Goal: Task Accomplishment & Management: Manage account settings

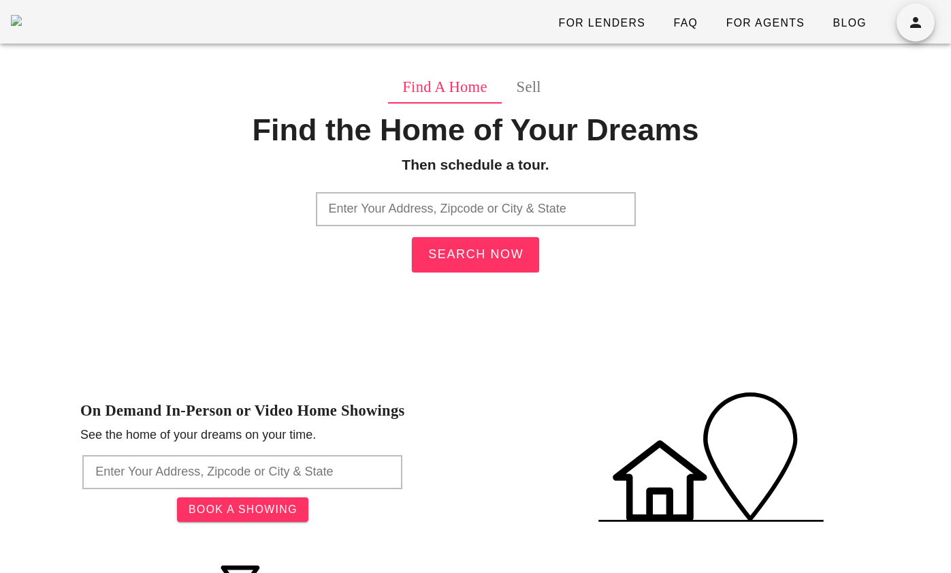
click at [457, 209] on input "text" at bounding box center [476, 209] width 320 height 34
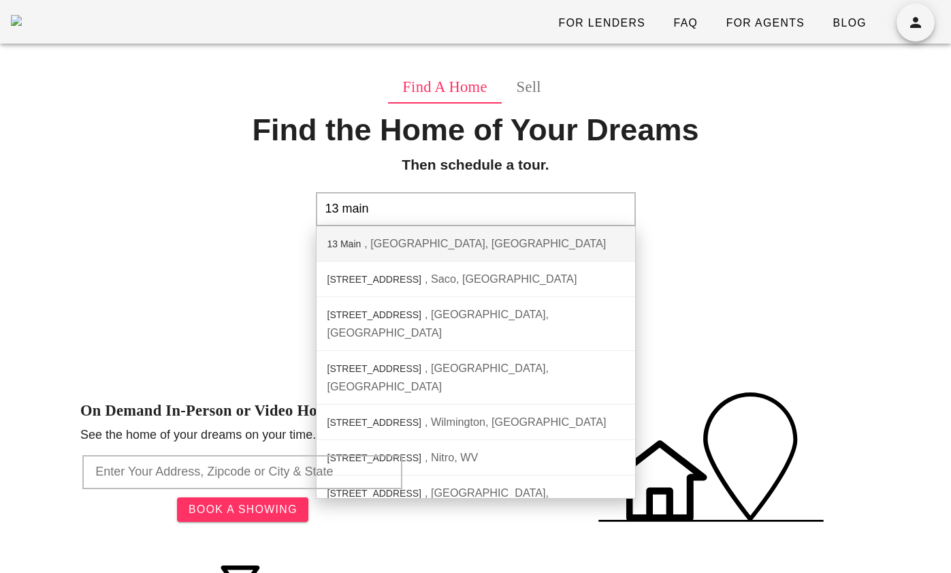
click at [733, 305] on div "Find a Home sell Find the Home of Your Dreams Then schedule a tour. 13 main 13 …" at bounding box center [475, 207] width 790 height 272
type input "13 Main, Russellville, OH"
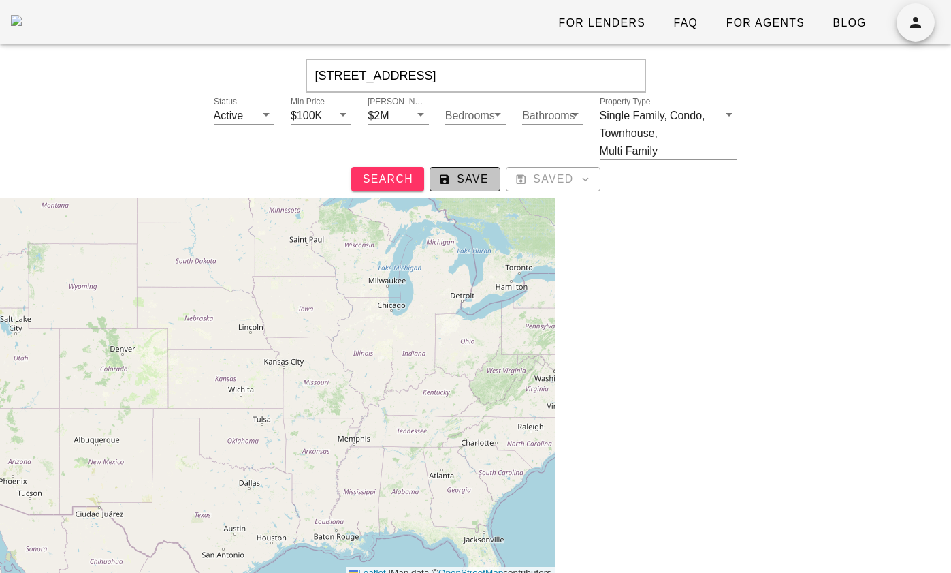
click at [468, 179] on span "Save" at bounding box center [465, 179] width 48 height 12
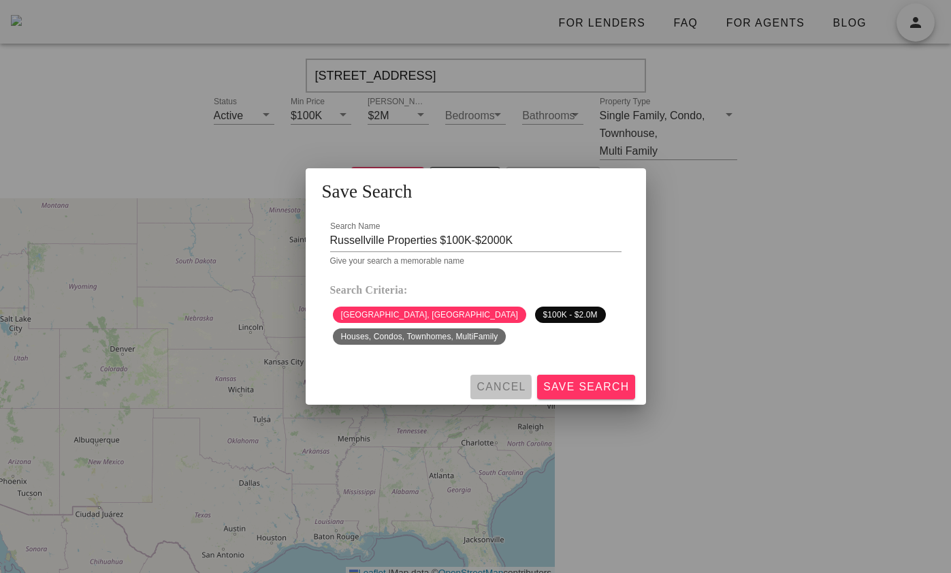
click at [509, 386] on span "Cancel" at bounding box center [501, 387] width 50 height 12
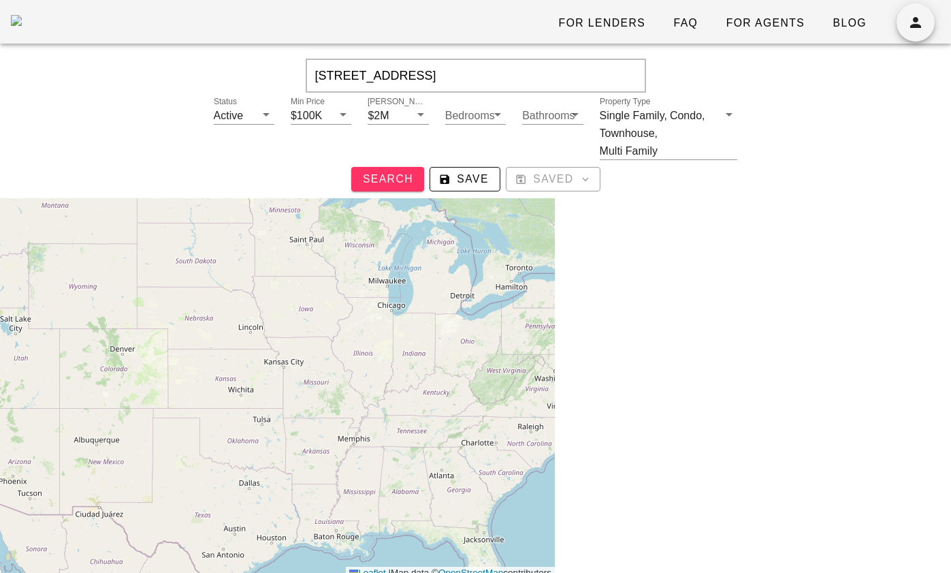
drag, startPoint x: 365, startPoint y: 78, endPoint x: 276, endPoint y: 63, distance: 89.8
click at [276, 63] on div "13 Main, Russellville, OH, 45168" at bounding box center [475, 76] width 910 height 34
click at [393, 178] on span "Search" at bounding box center [387, 179] width 51 height 12
click at [464, 81] on input "Russellville, OH, 45168" at bounding box center [476, 76] width 340 height 34
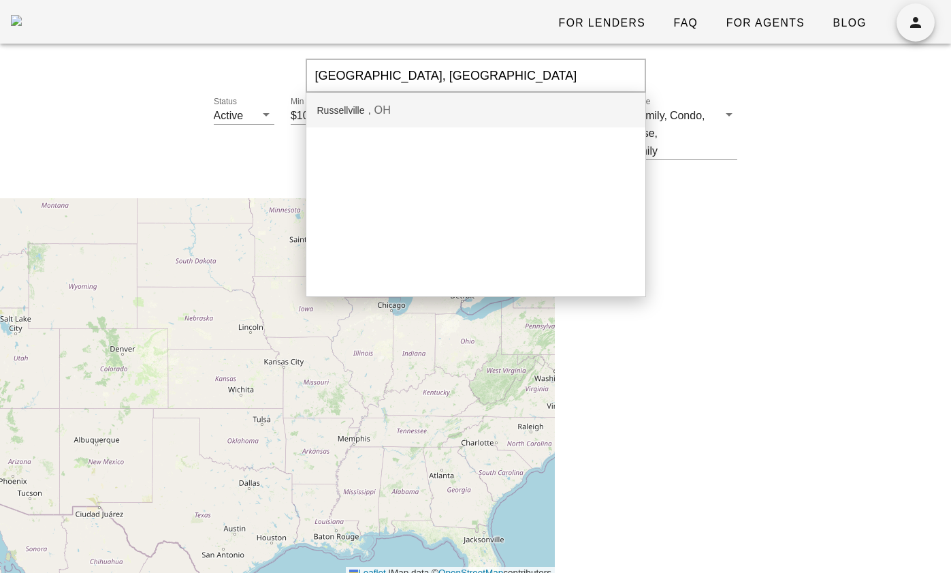
type input "Russellville, OH"
click at [393, 111] on div "Russellville OH" at bounding box center [475, 110] width 339 height 35
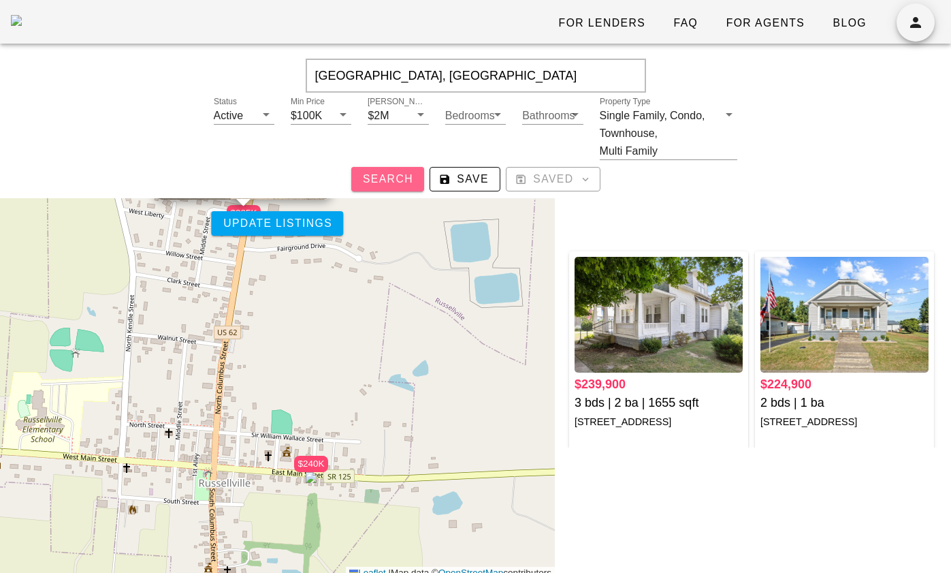
click at [394, 177] on span "Search" at bounding box center [387, 179] width 51 height 12
click at [462, 182] on span "Save" at bounding box center [465, 179] width 48 height 12
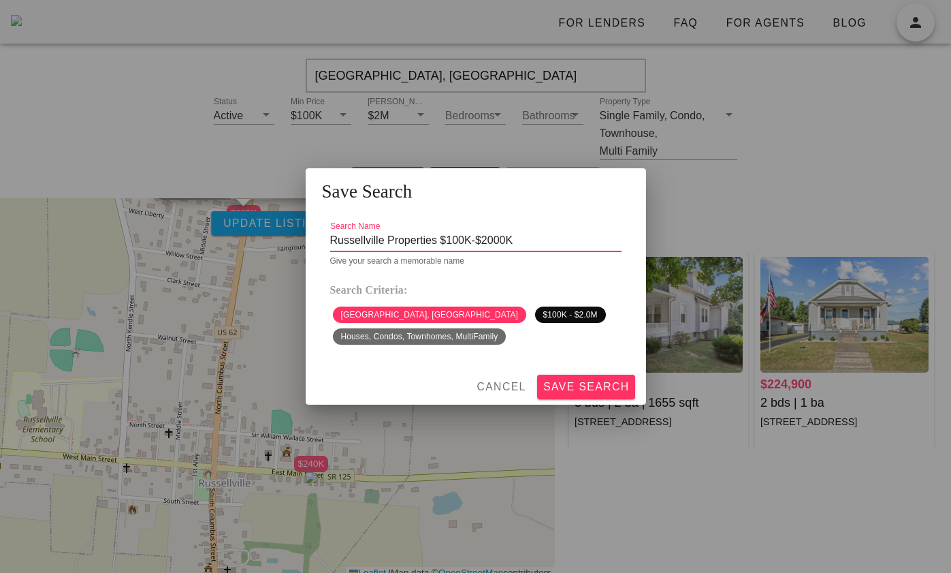
click at [541, 241] on input "Russellville Properties $100K-$2000K" at bounding box center [475, 240] width 291 height 22
type input "Russellville Properties $100K-$2000K _0"
click at [587, 391] on span "Save Search" at bounding box center [586, 387] width 87 height 12
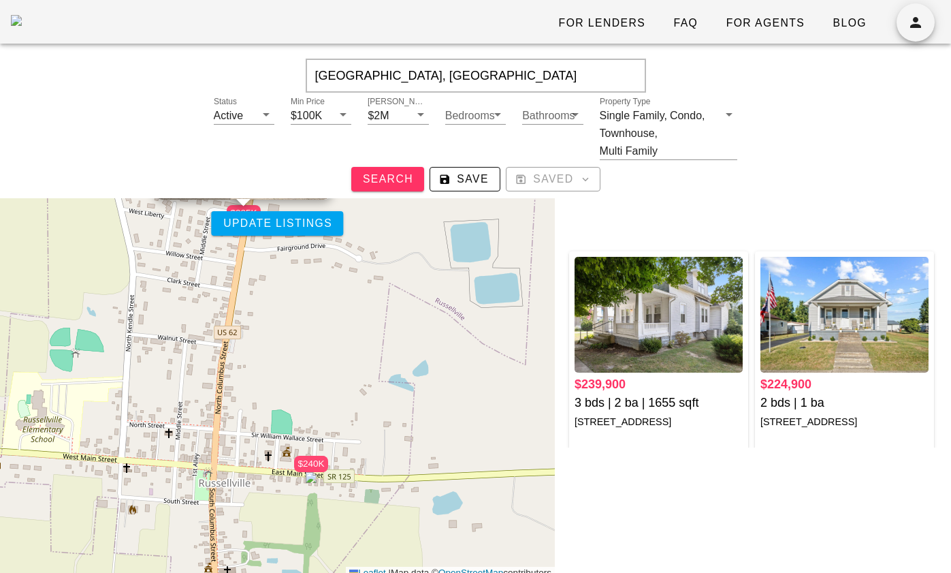
click at [659, 219] on div at bounding box center [746, 183] width 301 height 75
click at [655, 204] on div at bounding box center [746, 183] width 301 height 75
click at [571, 190] on button "Saved" at bounding box center [553, 179] width 95 height 25
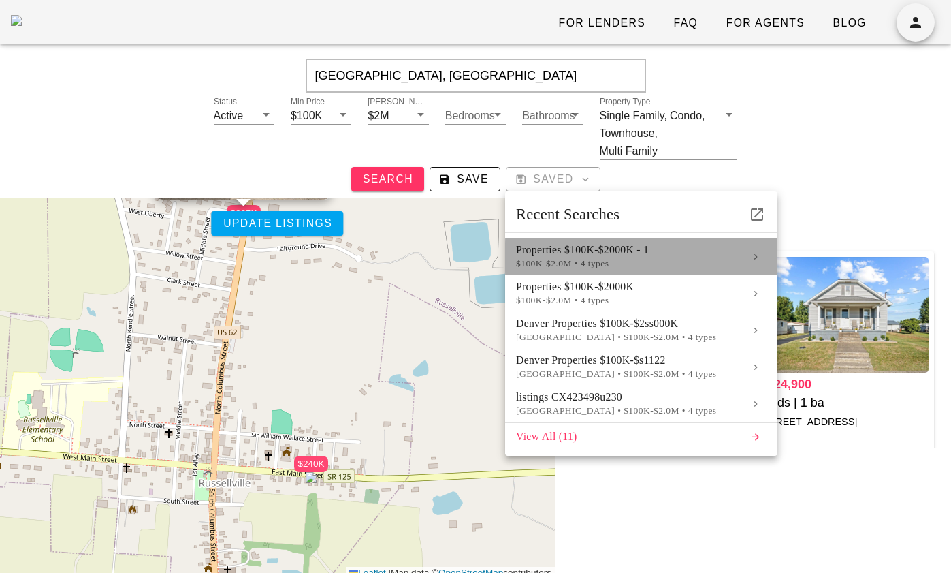
click at [596, 264] on div "$100K-$2.0M • 4 types" at bounding box center [627, 263] width 223 height 12
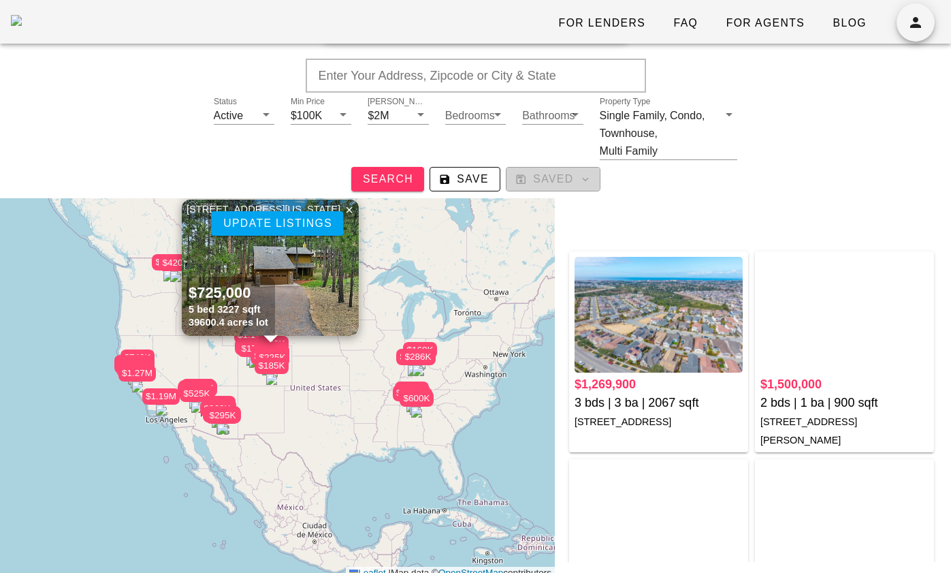
click at [575, 182] on span "Saved" at bounding box center [552, 179] width 71 height 12
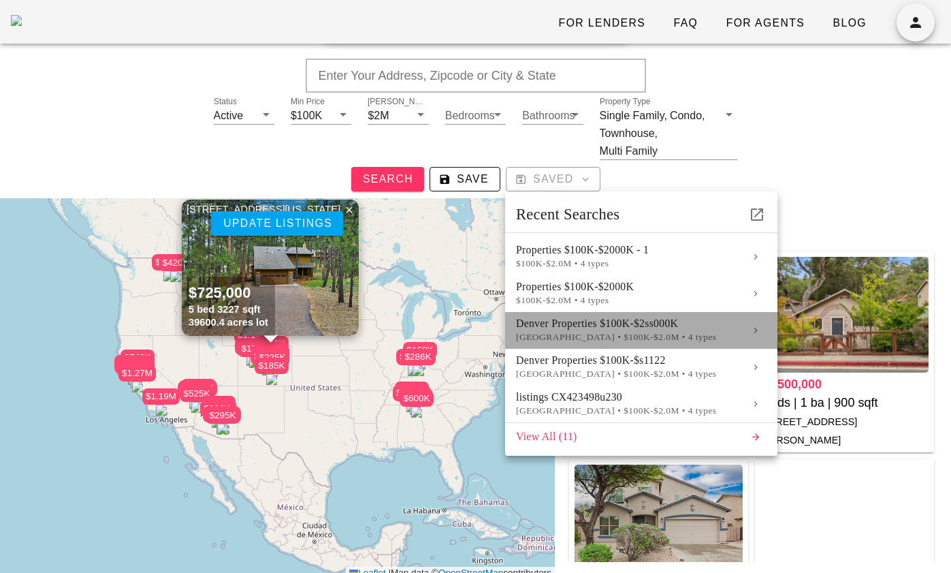
click at [575, 318] on div "Denver Properties $100K-$2ss000K" at bounding box center [627, 323] width 223 height 12
type input "[GEOGRAPHIC_DATA], [GEOGRAPHIC_DATA]"
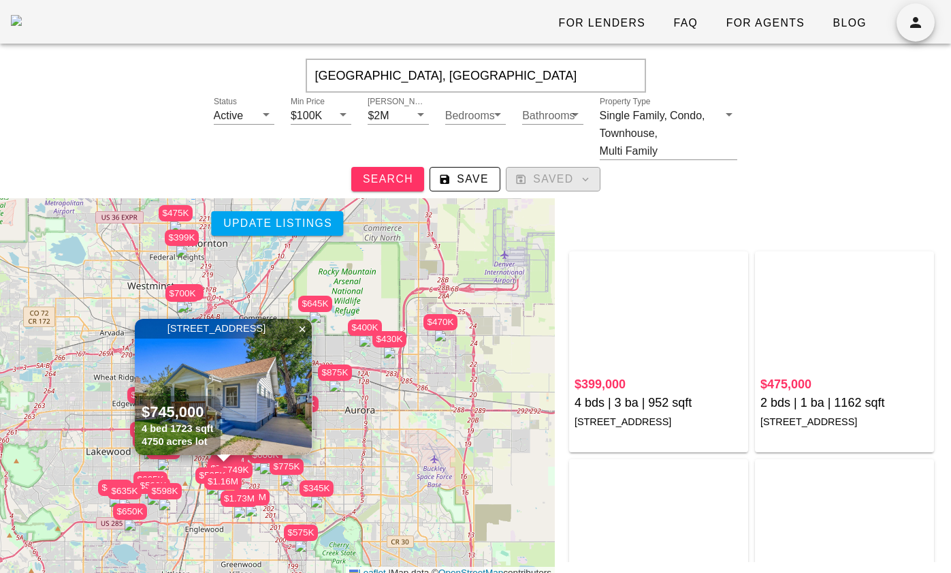
click at [562, 173] on span "Saved" at bounding box center [552, 179] width 71 height 12
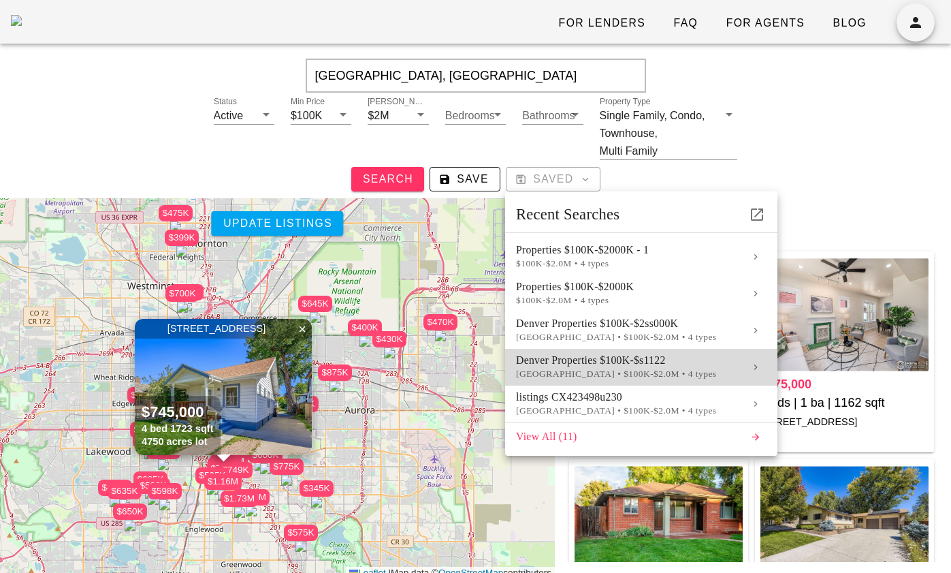
click at [562, 360] on div "Denver Properties $100K-$s1122" at bounding box center [627, 360] width 223 height 12
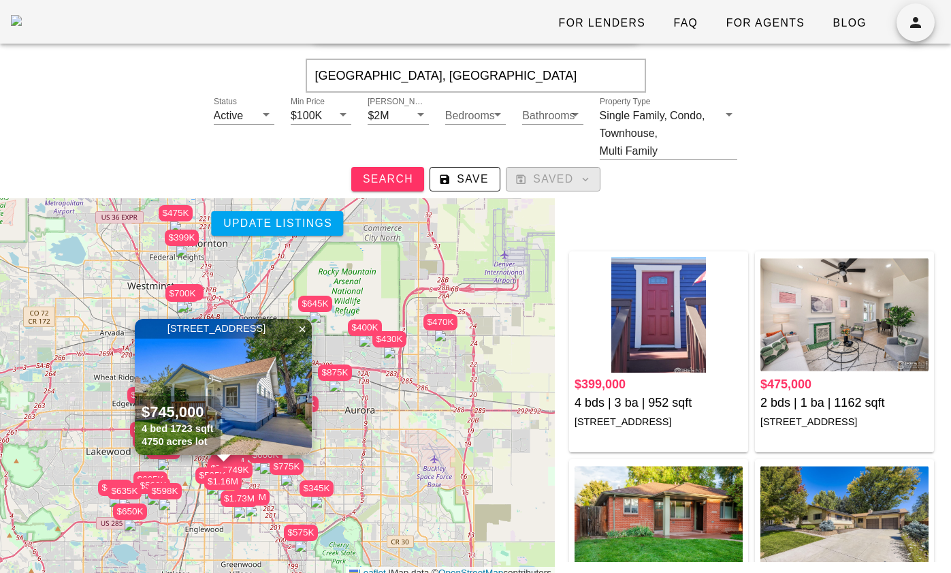
click at [584, 180] on icon "button" at bounding box center [585, 179] width 12 height 12
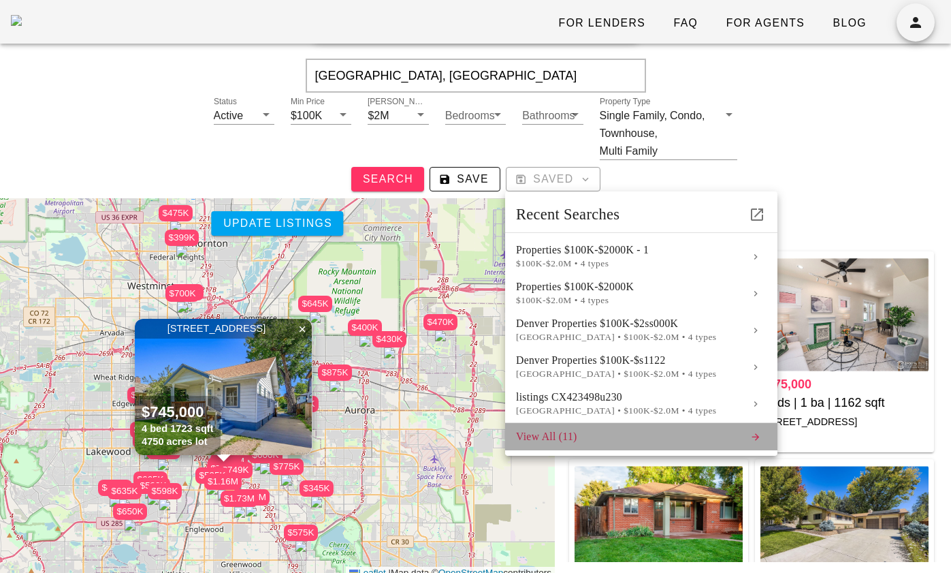
click at [538, 439] on div "View All (11)" at bounding box center [627, 436] width 223 height 12
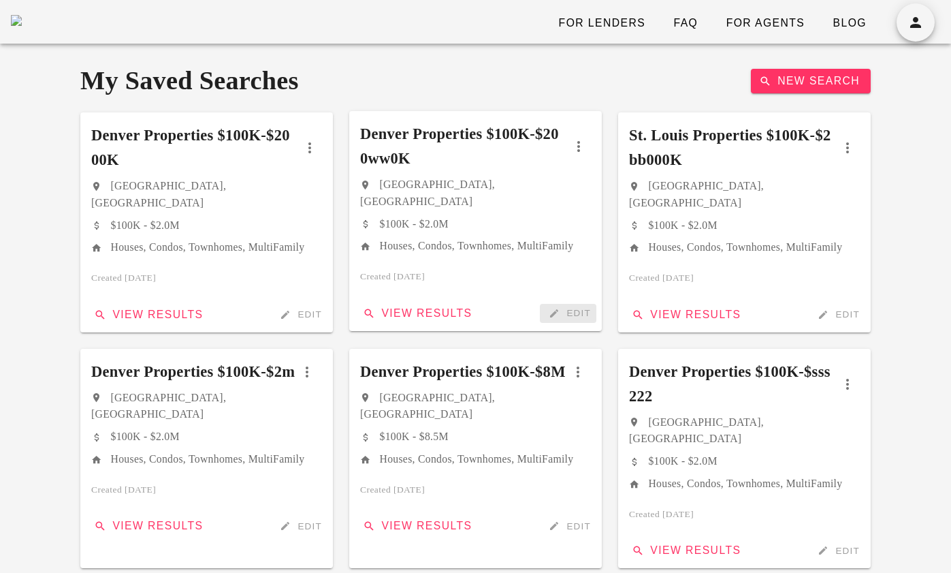
click at [562, 315] on span "Edit" at bounding box center [568, 313] width 46 height 12
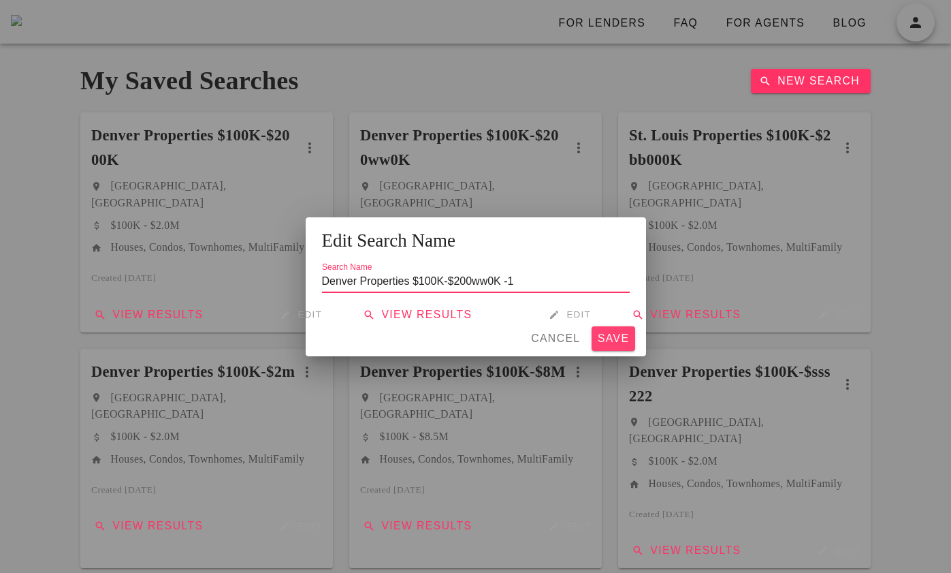
type input "Denver Properties $100K-$200ww0K -1"
click at [608, 336] on span "Save" at bounding box center [613, 338] width 33 height 12
click at [575, 313] on div "For Lenders FAQ For Agents Blog My Saved Searches New Search Denver Properties …" at bounding box center [475, 576] width 951 height 1152
click at [555, 339] on span "Cancel" at bounding box center [555, 338] width 50 height 12
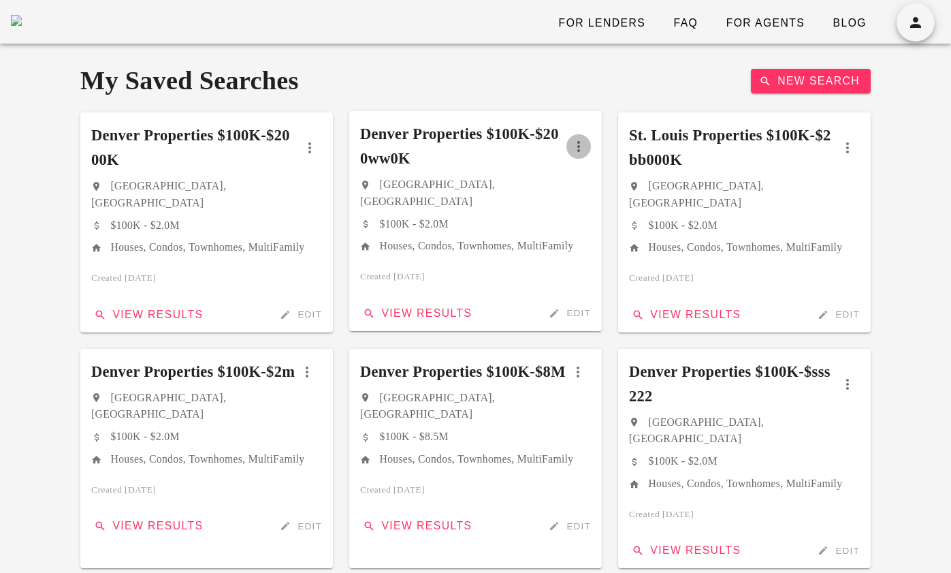
click at [581, 146] on icon "button" at bounding box center [578, 146] width 16 height 16
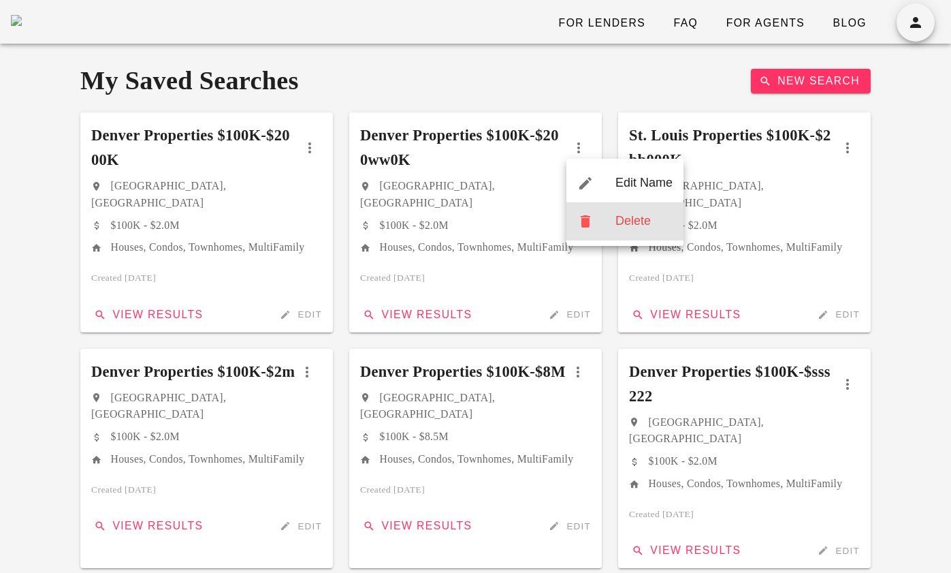
click at [632, 225] on div "Delete" at bounding box center [643, 221] width 57 height 15
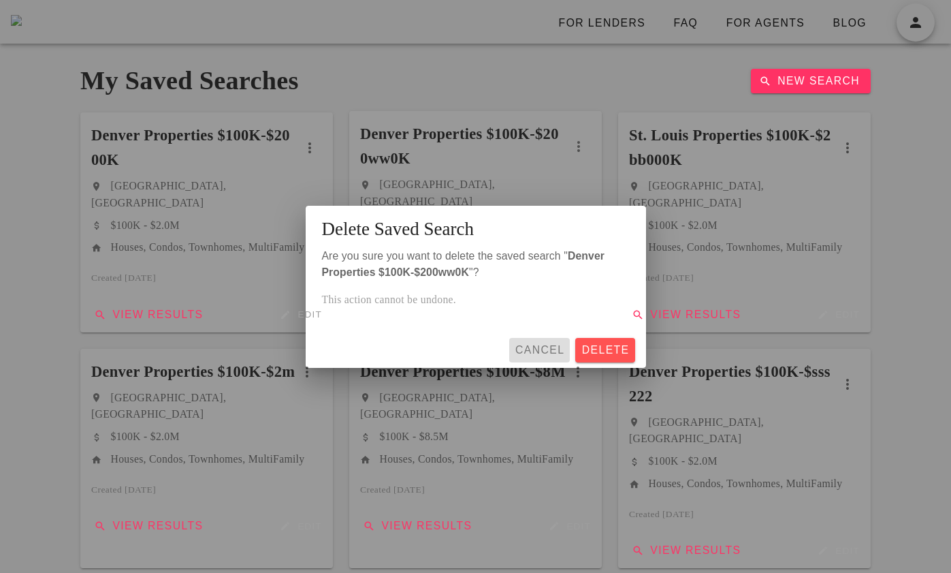
click at [430, 315] on div "For Lenders FAQ For Agents Blog My Saved Searches New Search Denver Properties …" at bounding box center [475, 576] width 951 height 1152
click at [408, 315] on div "For Lenders FAQ For Agents Blog My Saved Searches New Search Denver Properties …" at bounding box center [475, 576] width 951 height 1152
click at [601, 353] on span "Delete" at bounding box center [605, 350] width 48 height 12
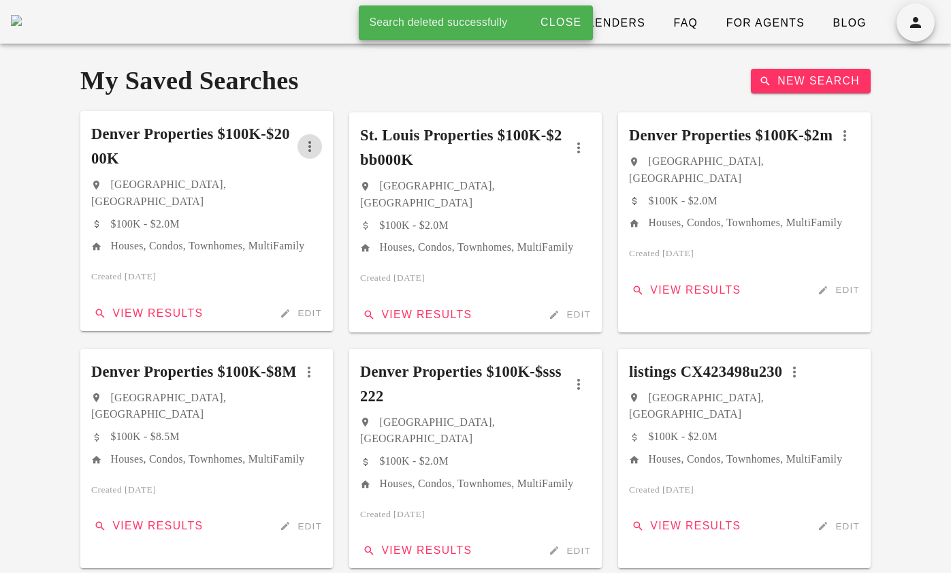
click at [310, 145] on icon "button" at bounding box center [310, 146] width 16 height 16
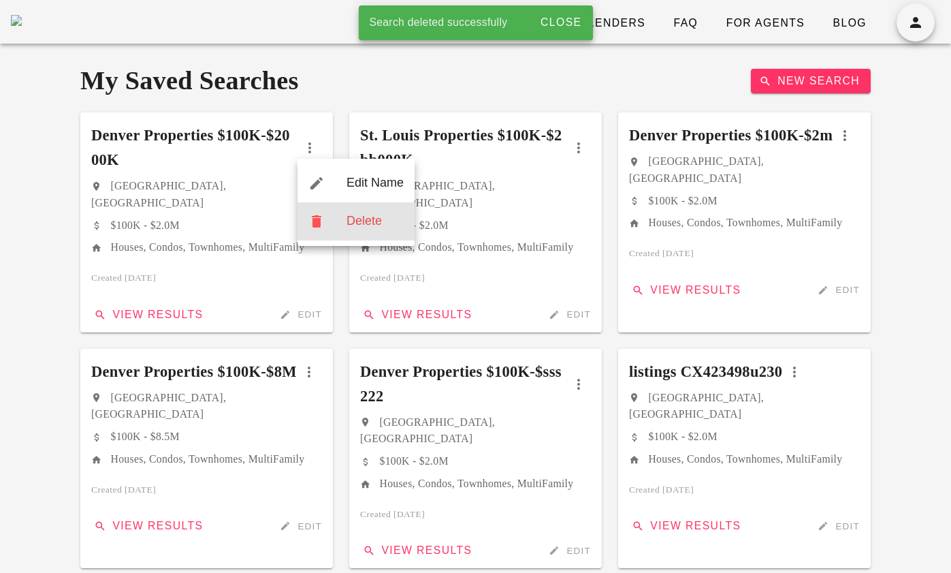
click at [353, 223] on div "Delete" at bounding box center [375, 221] width 57 height 15
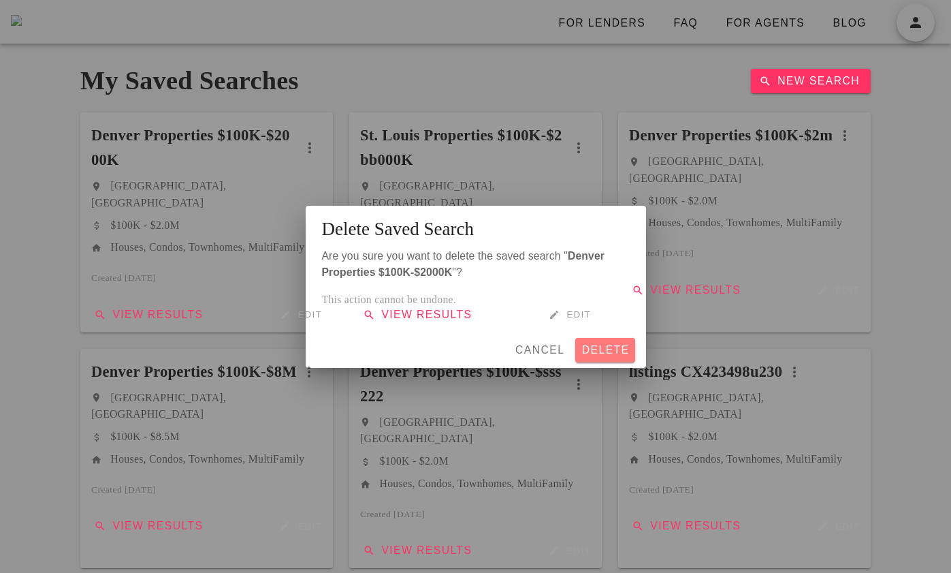
click at [618, 344] on span "Delete" at bounding box center [605, 350] width 48 height 12
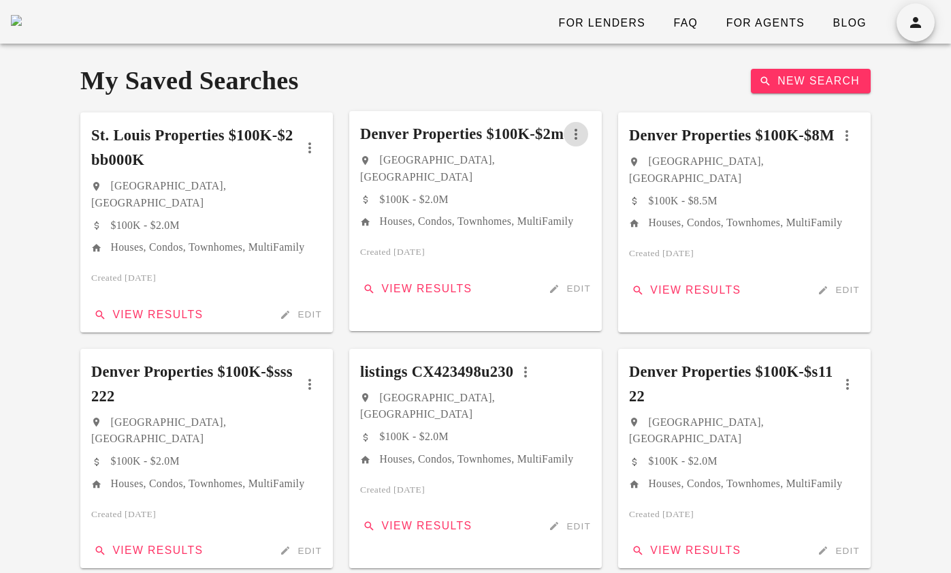
click at [581, 142] on icon "button" at bounding box center [576, 134] width 16 height 16
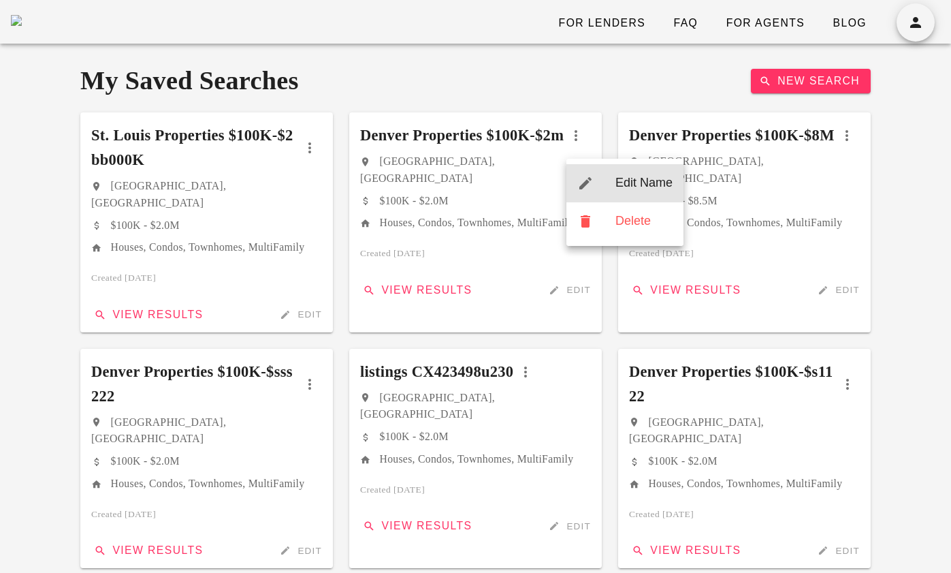
click at [613, 186] on div "Edit Name" at bounding box center [624, 183] width 117 height 38
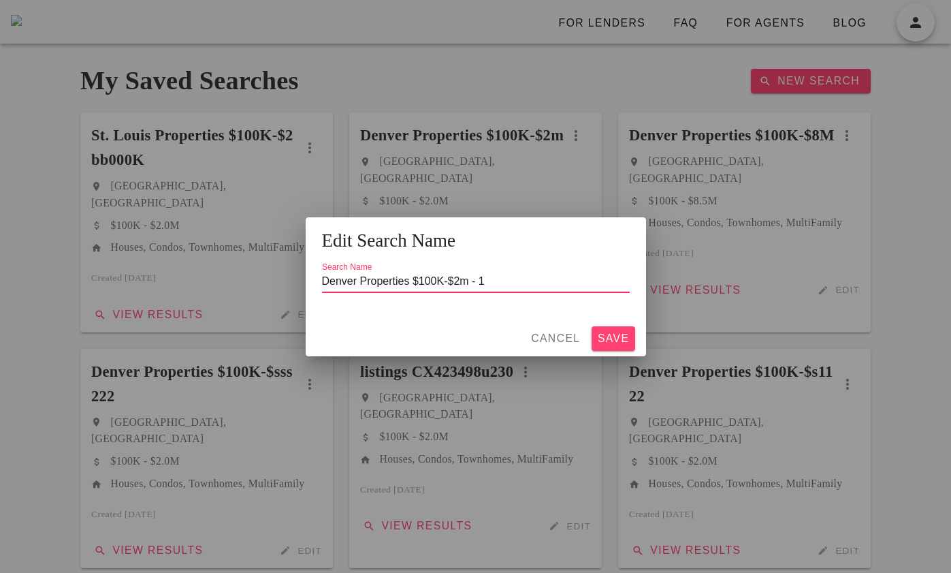
type input "Denver Properties $100K-$2m - 1"
click at [611, 336] on span "Save" at bounding box center [613, 338] width 33 height 12
click at [550, 336] on span "Cancel" at bounding box center [555, 338] width 50 height 12
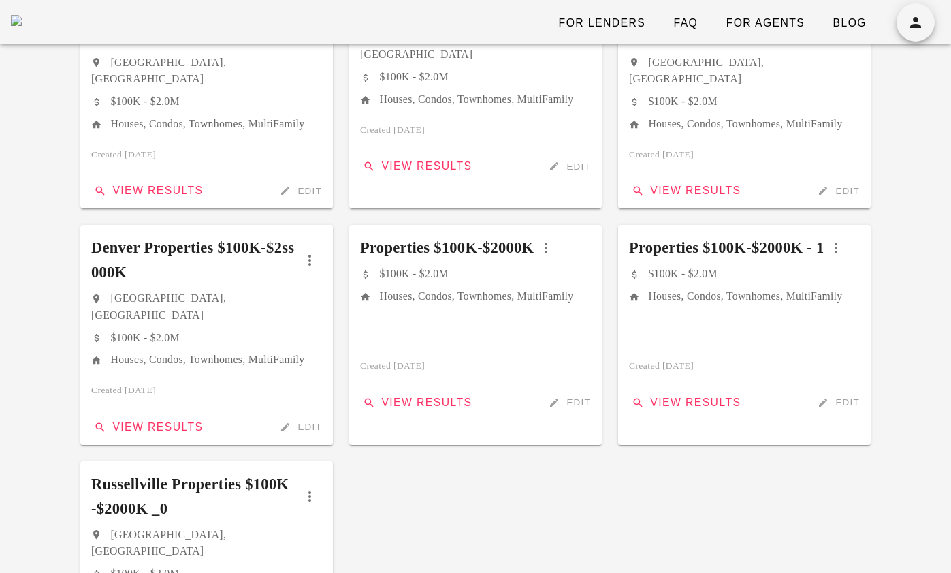
scroll to position [579, 0]
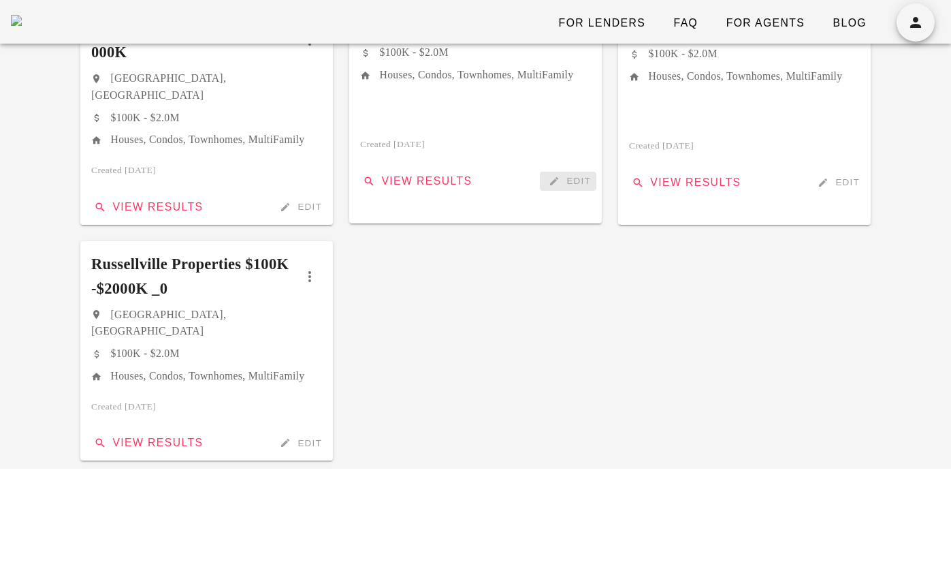
click at [575, 183] on span "Edit" at bounding box center [568, 181] width 46 height 12
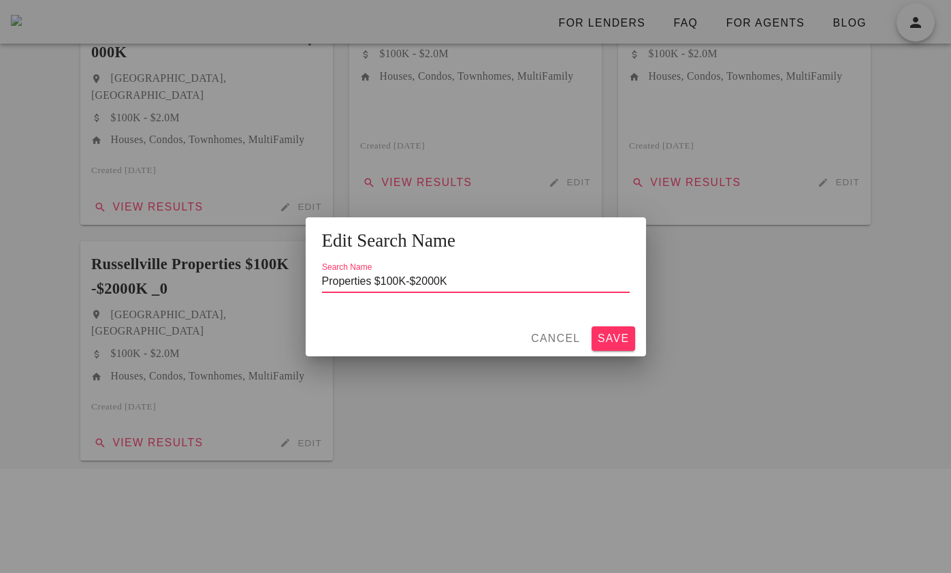
click at [458, 283] on input "Properties $100K-$2000K" at bounding box center [476, 281] width 308 height 22
type input "Properties $100K-$2000K - q1"
click at [599, 334] on span "Save" at bounding box center [613, 338] width 33 height 12
click at [549, 332] on span "Cancel" at bounding box center [555, 338] width 50 height 12
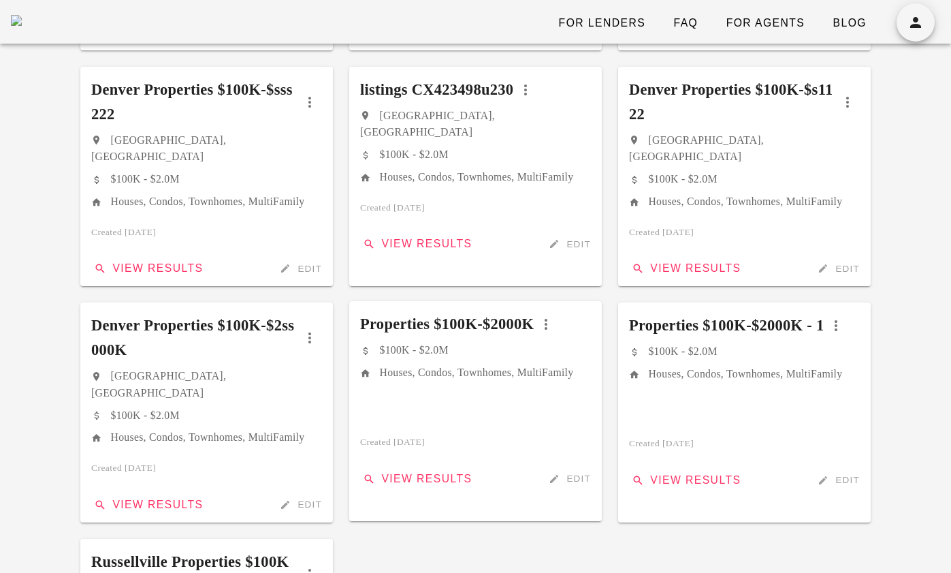
scroll to position [33, 0]
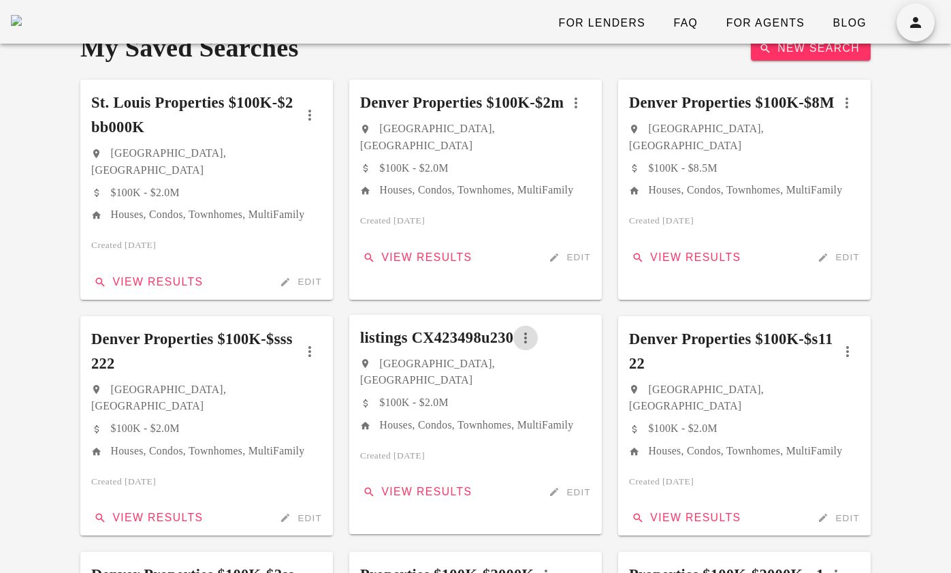
click at [534, 331] on icon "button" at bounding box center [525, 337] width 16 height 16
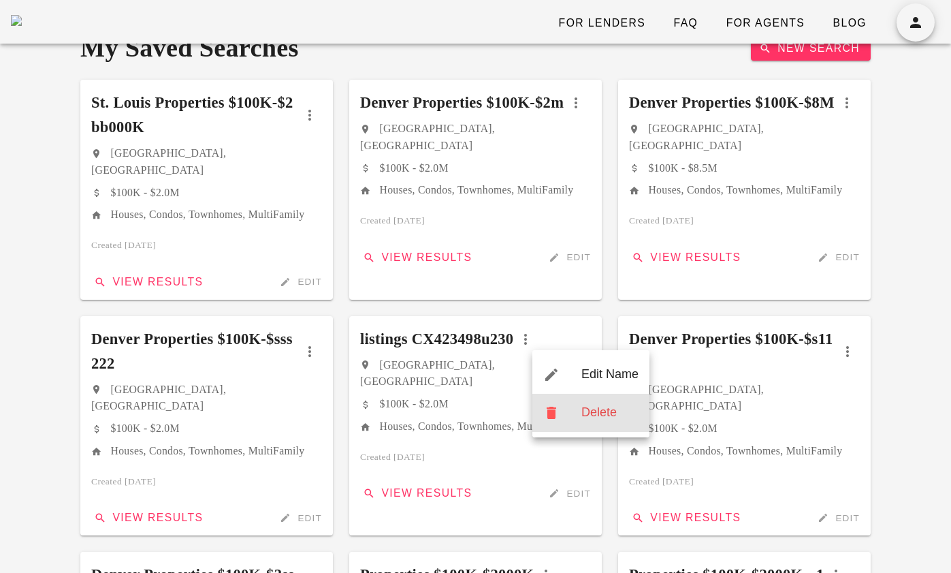
click at [587, 406] on div "Delete" at bounding box center [609, 412] width 57 height 15
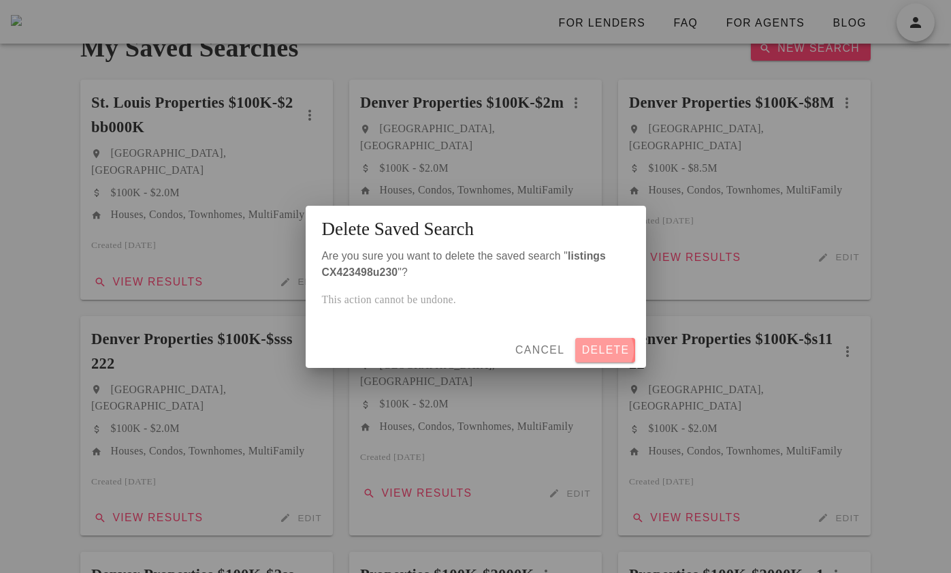
click at [609, 361] on button "Delete" at bounding box center [604, 350] width 59 height 25
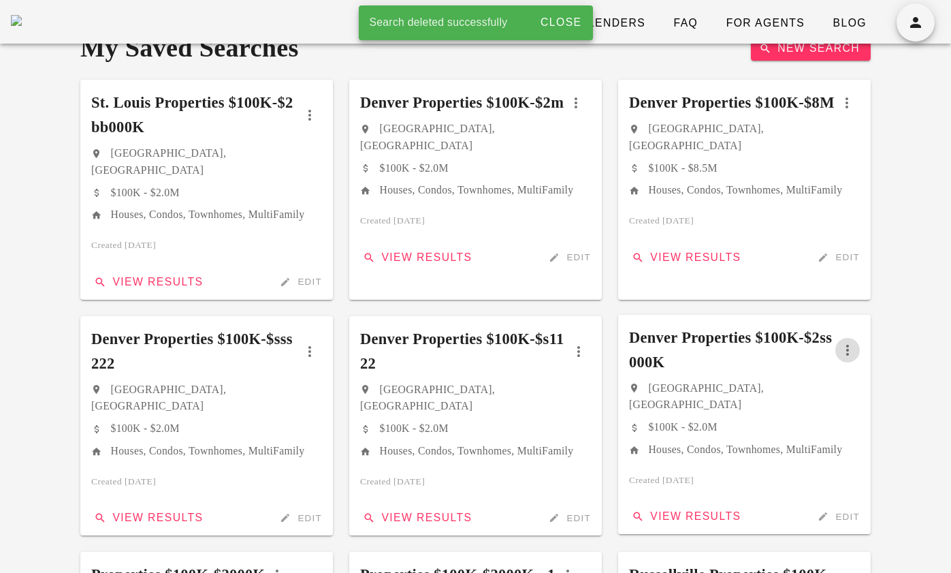
click at [854, 352] on icon "button" at bounding box center [847, 350] width 16 height 16
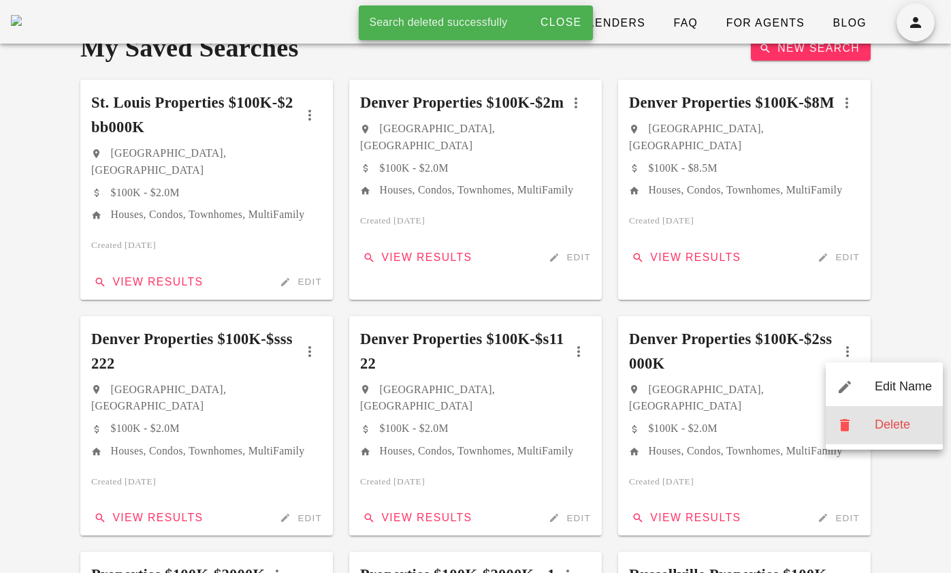
click at [868, 415] on div "Delete" at bounding box center [884, 425] width 117 height 38
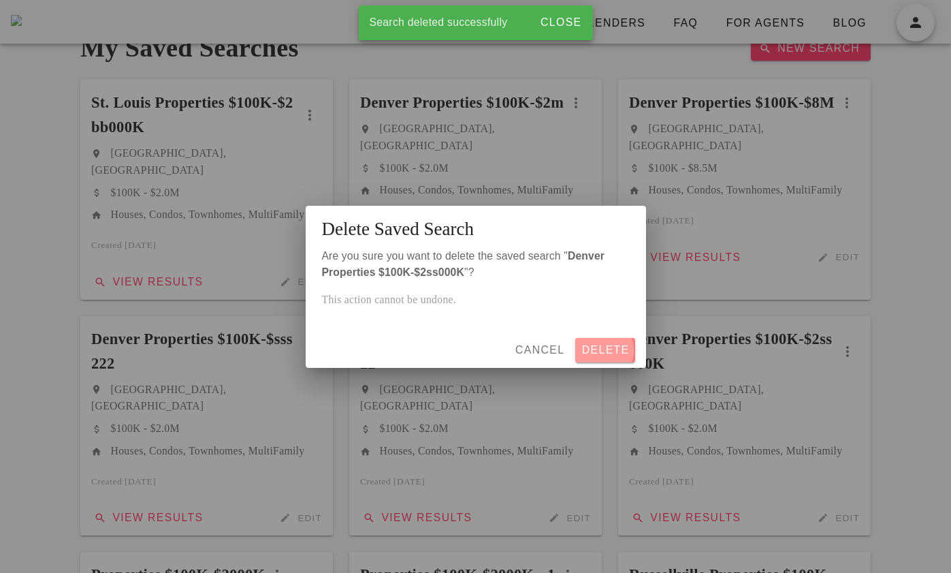
click at [611, 351] on span "Delete" at bounding box center [605, 350] width 48 height 12
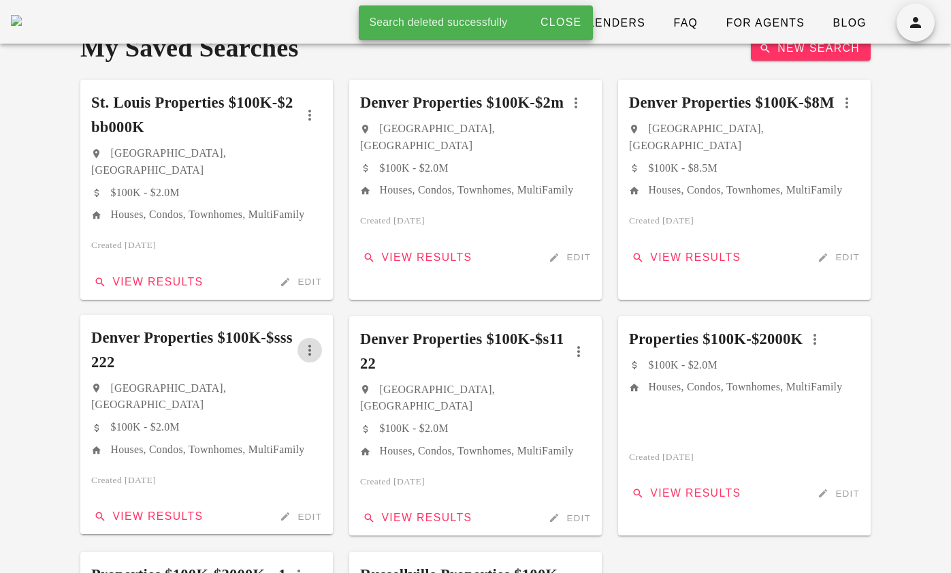
click at [309, 346] on icon "button" at bounding box center [310, 350] width 16 height 16
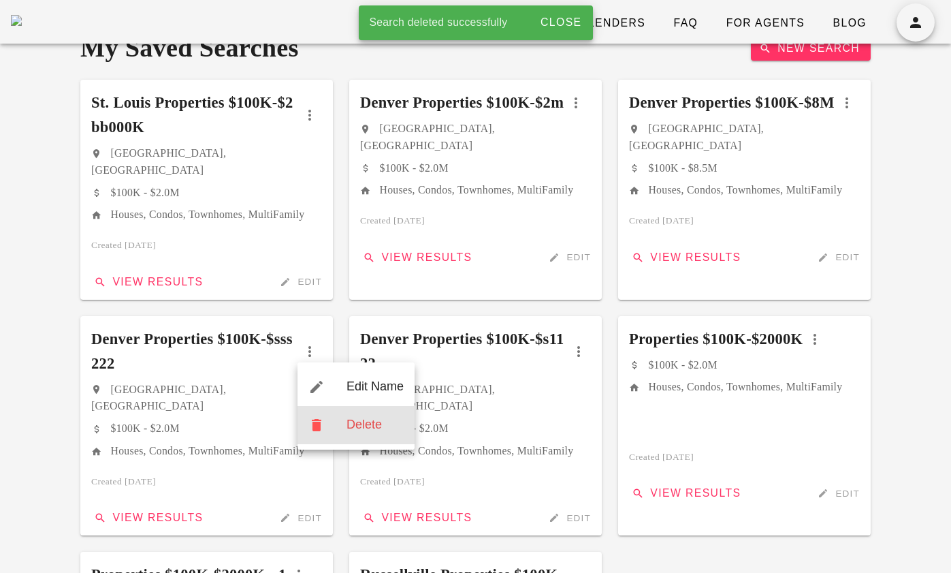
click at [340, 420] on div "Delete" at bounding box center [355, 425] width 117 height 38
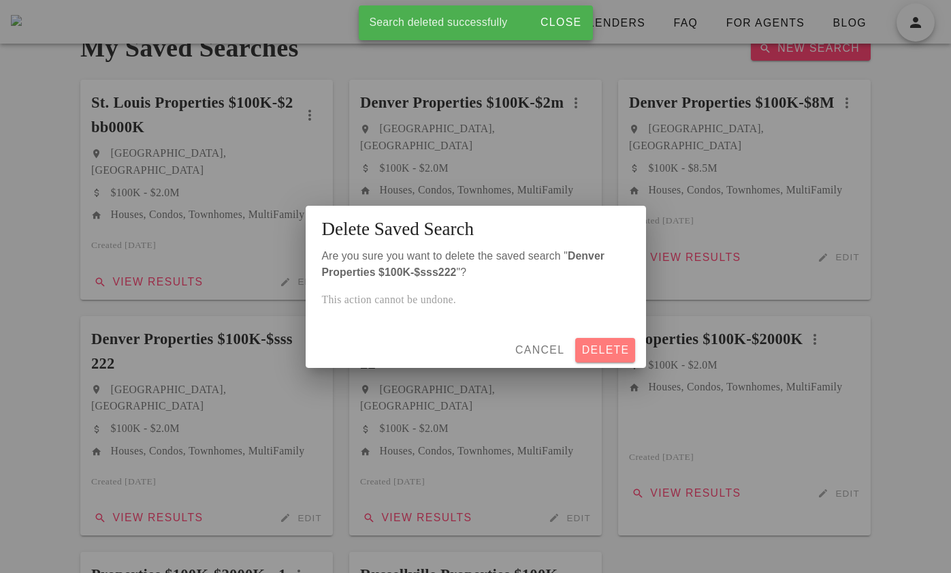
click at [605, 353] on span "Delete" at bounding box center [605, 350] width 48 height 12
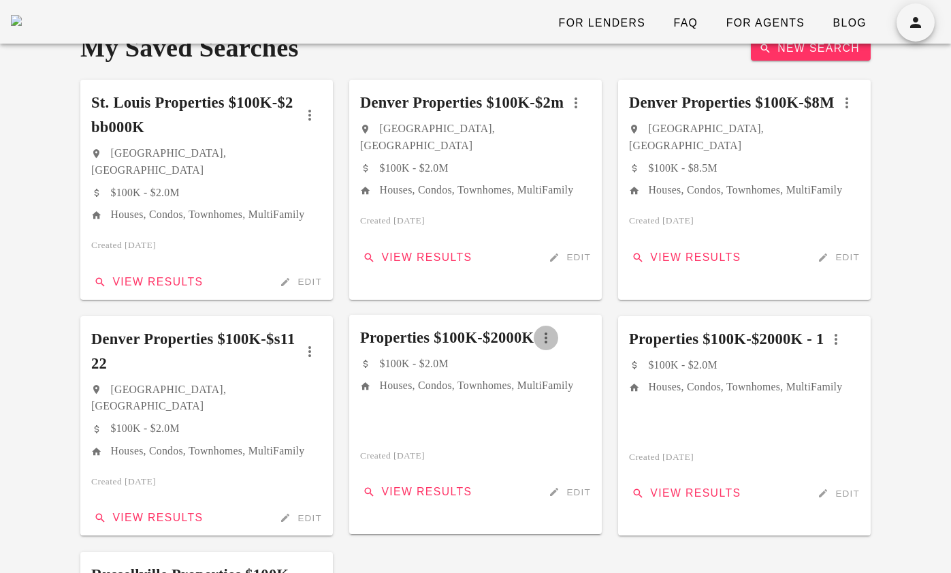
click at [554, 336] on icon "button" at bounding box center [546, 337] width 16 height 16
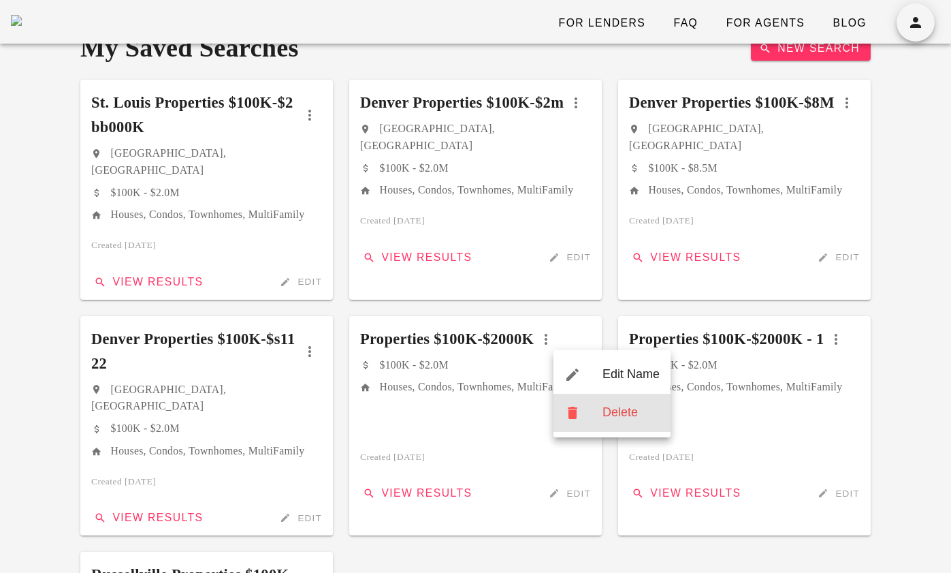
click at [607, 421] on div "Delete" at bounding box center [611, 412] width 117 height 38
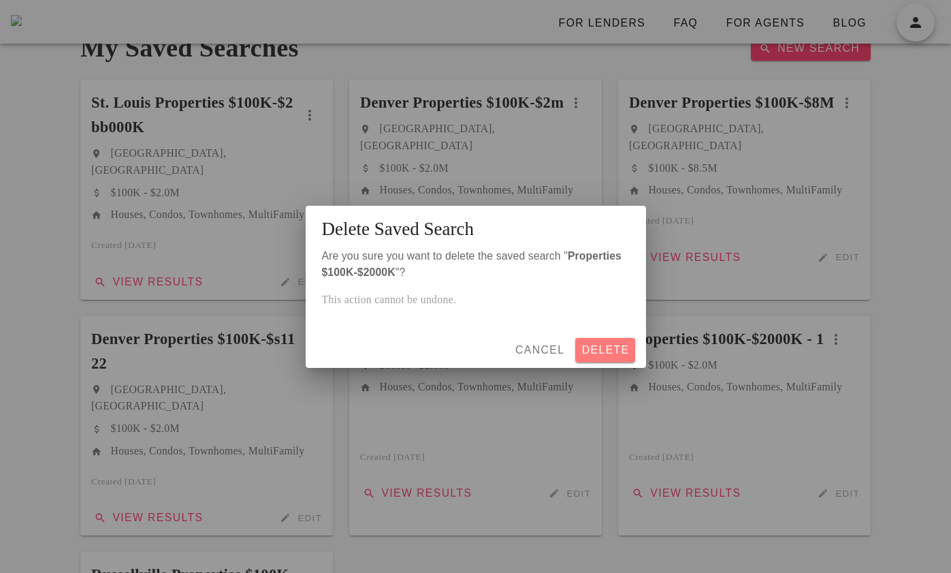
click at [598, 347] on span "Delete" at bounding box center [605, 350] width 48 height 12
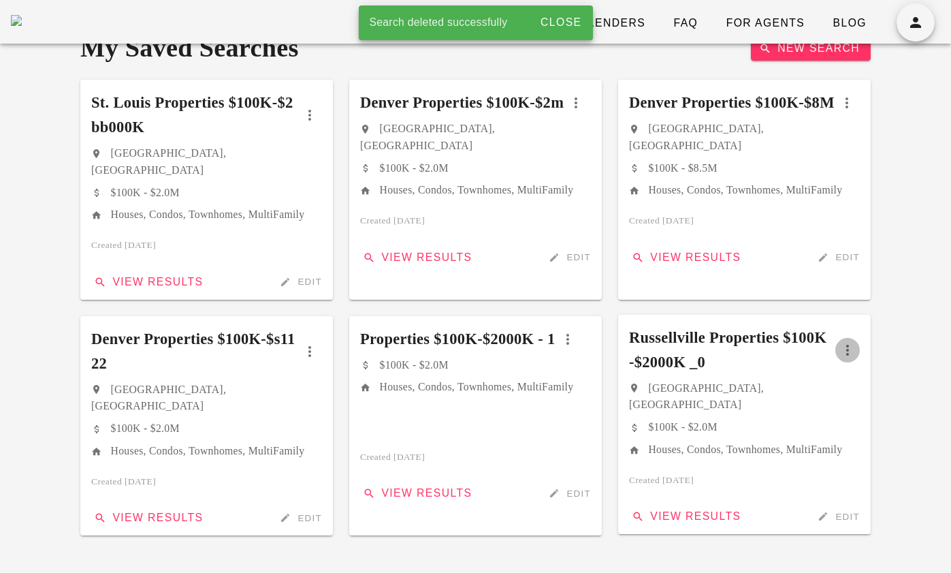
click at [850, 353] on icon "button" at bounding box center [847, 350] width 16 height 16
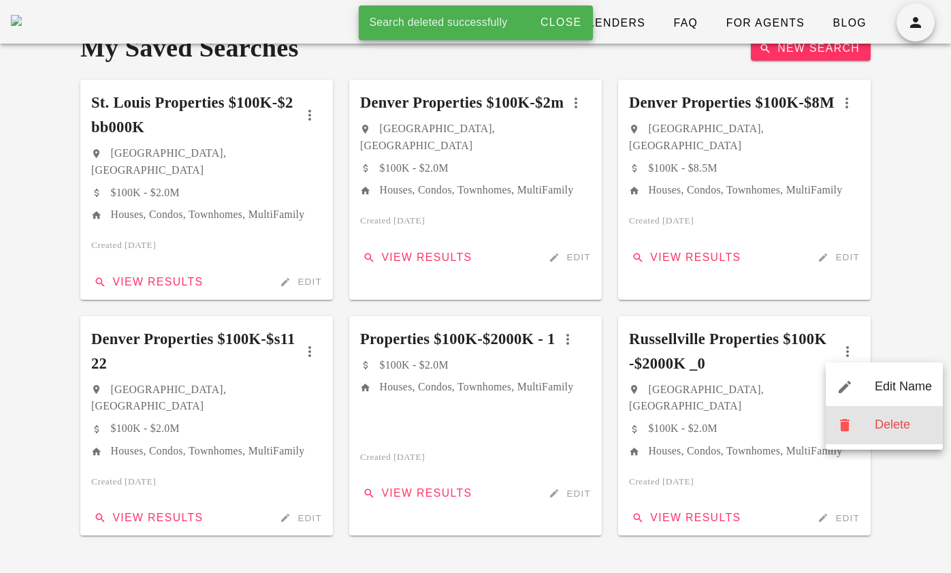
click at [873, 425] on div "Delete" at bounding box center [884, 425] width 117 height 38
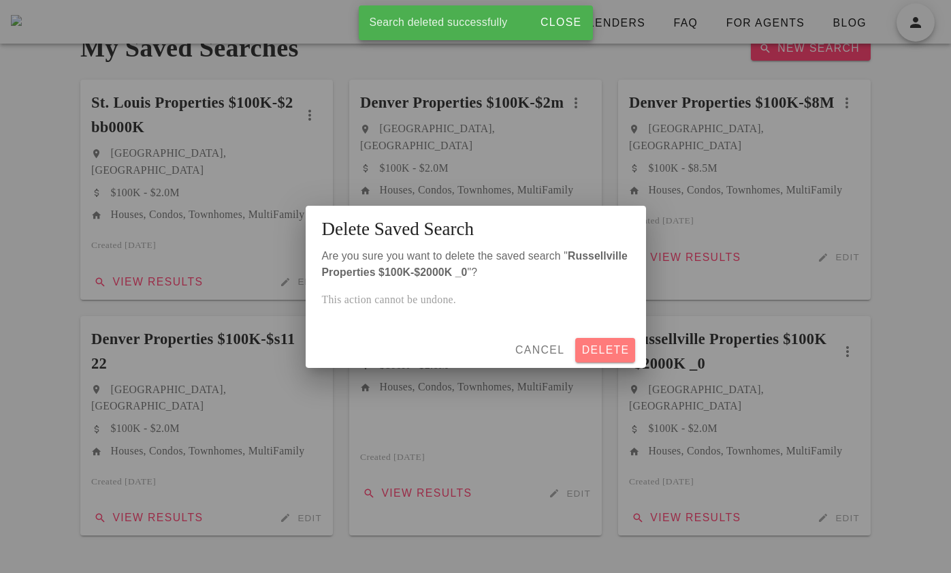
click at [608, 349] on span "Delete" at bounding box center [605, 350] width 48 height 12
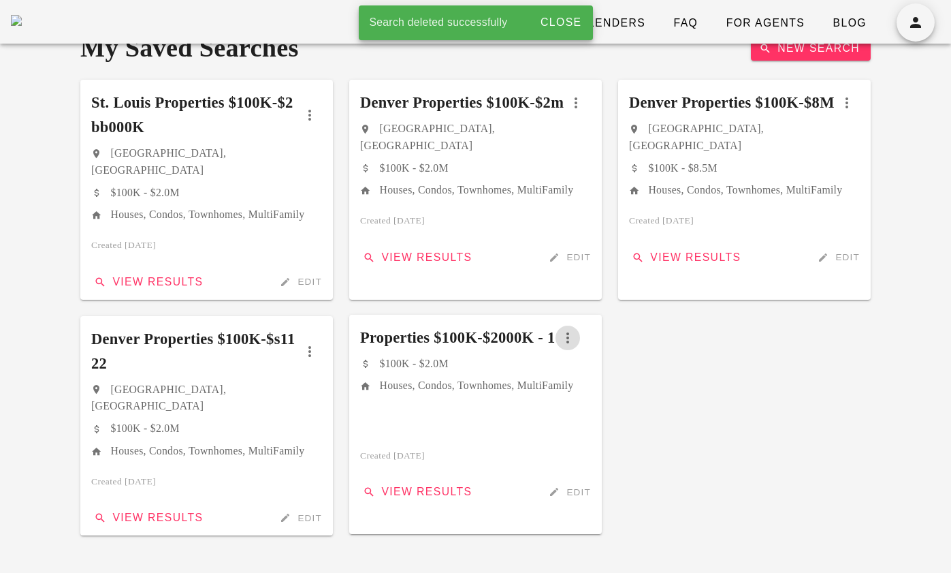
click at [576, 346] on icon "button" at bounding box center [568, 337] width 16 height 16
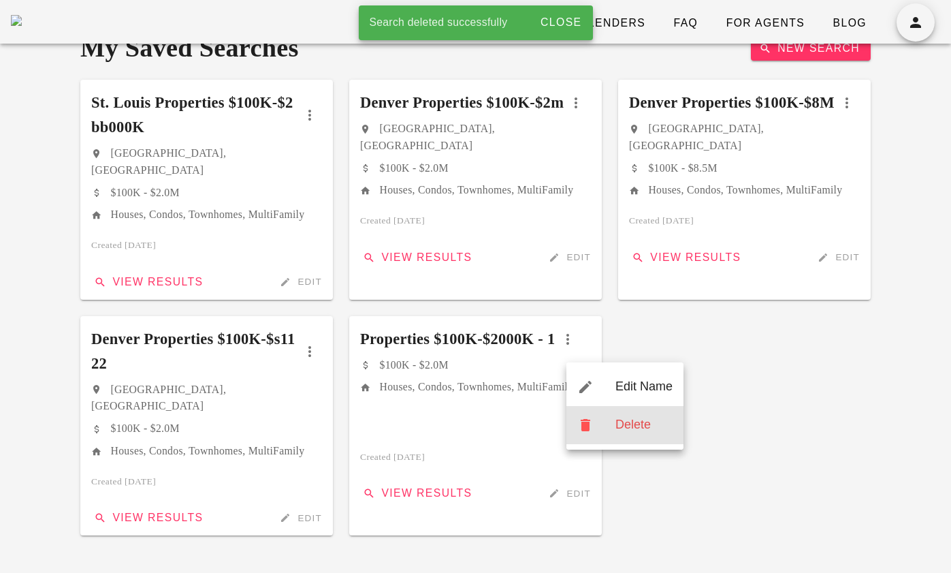
click at [605, 421] on div "Delete" at bounding box center [624, 425] width 117 height 38
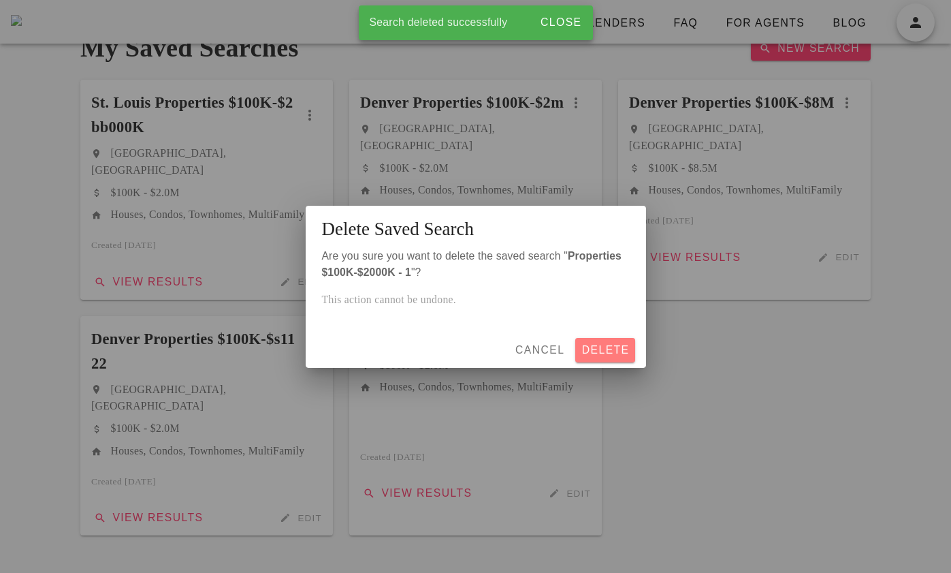
click at [611, 354] on span "Delete" at bounding box center [605, 350] width 48 height 12
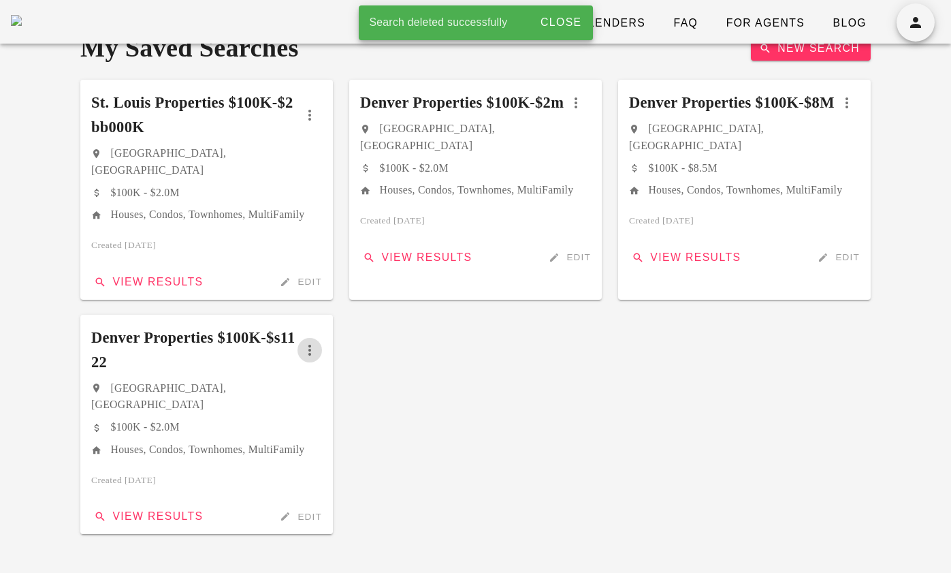
click at [310, 351] on icon "button" at bounding box center [310, 350] width 16 height 16
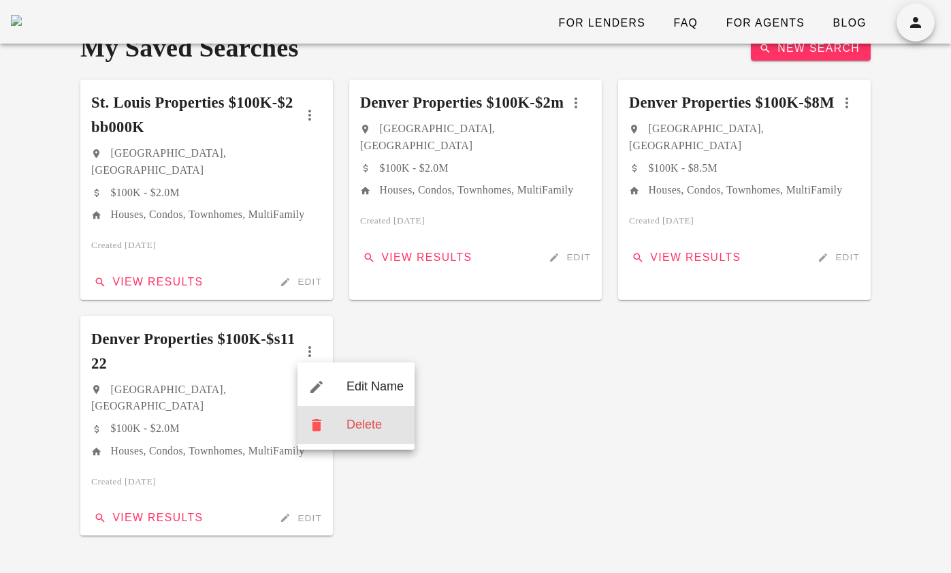
click at [334, 419] on div "Delete" at bounding box center [355, 425] width 117 height 38
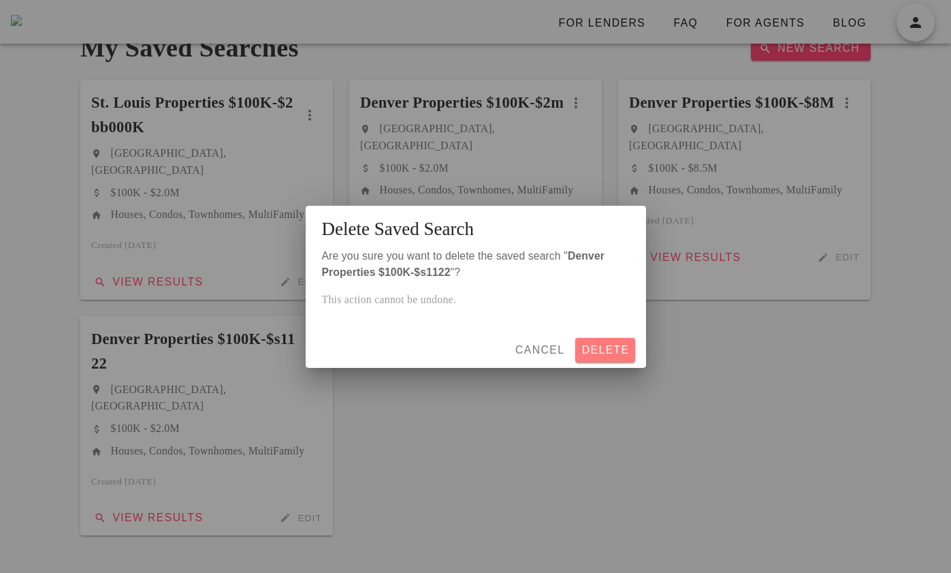
click at [609, 349] on span "Delete" at bounding box center [605, 350] width 48 height 12
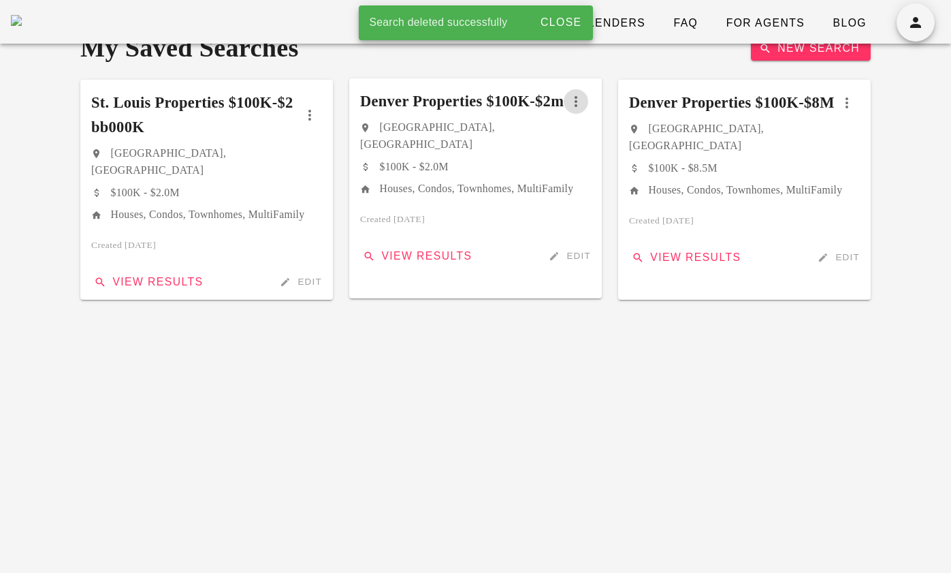
click at [581, 110] on icon "button" at bounding box center [576, 101] width 16 height 16
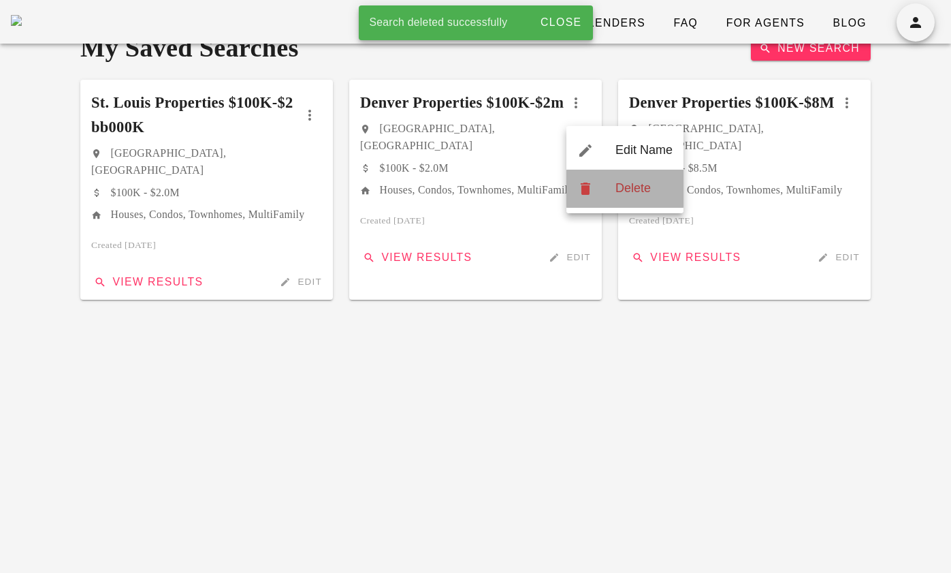
click at [596, 205] on div "Delete" at bounding box center [624, 189] width 117 height 38
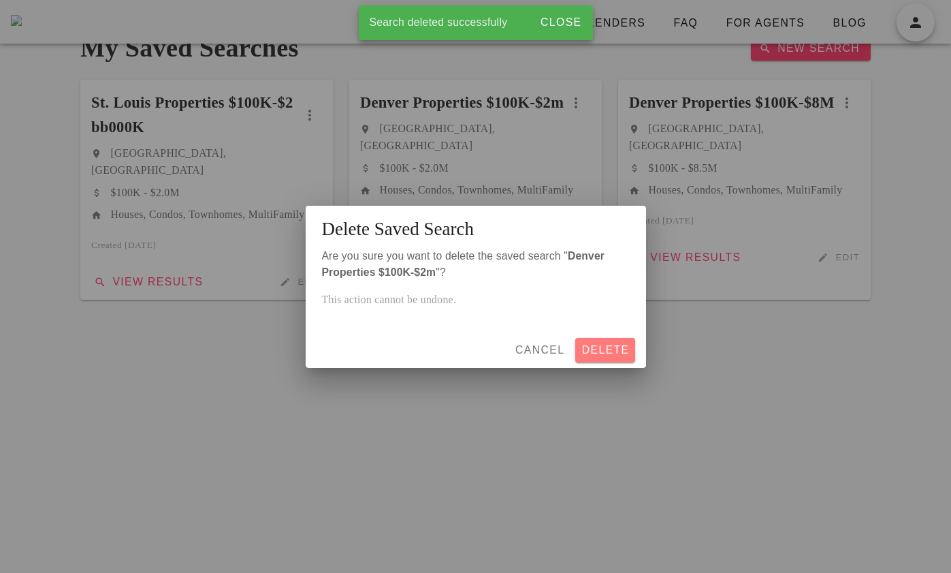
click at [613, 349] on span "Delete" at bounding box center [605, 350] width 48 height 12
